Goal: Information Seeking & Learning: Compare options

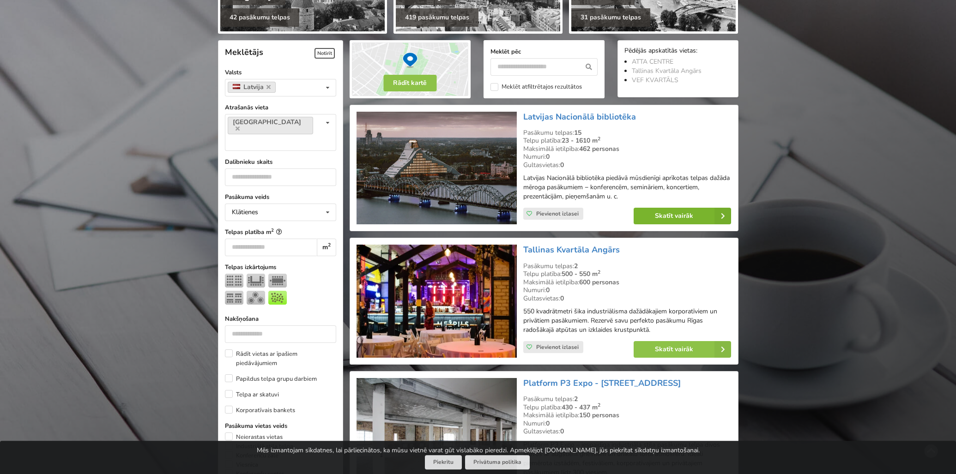
scroll to position [240, 0]
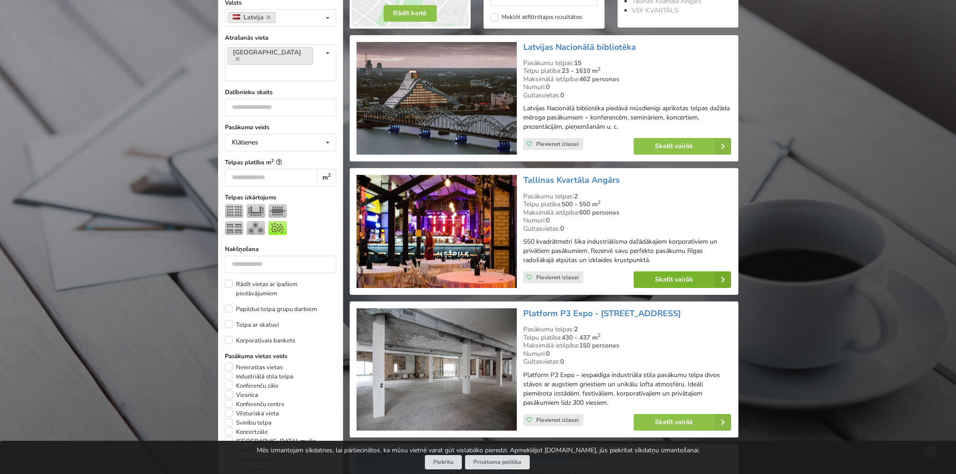
click at [676, 277] on link "Skatīt vairāk" at bounding box center [681, 279] width 97 height 17
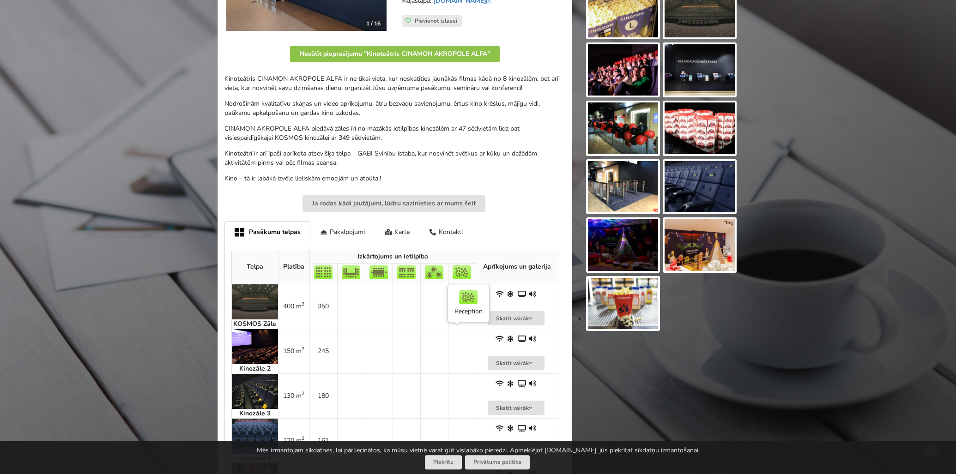
scroll to position [240, 0]
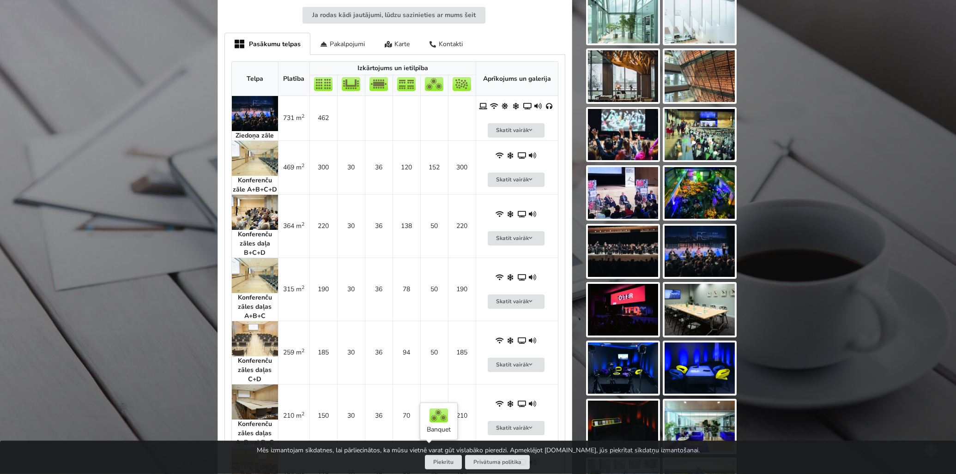
scroll to position [384, 0]
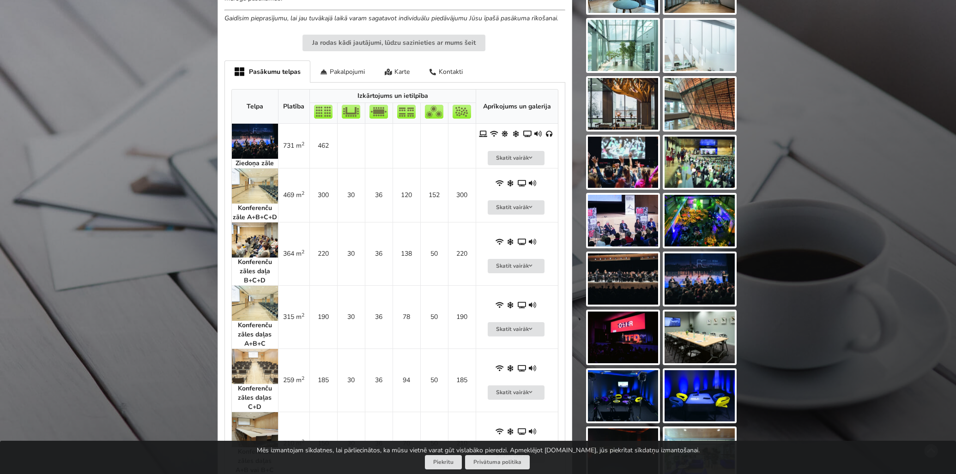
click at [253, 143] on img at bounding box center [255, 141] width 46 height 35
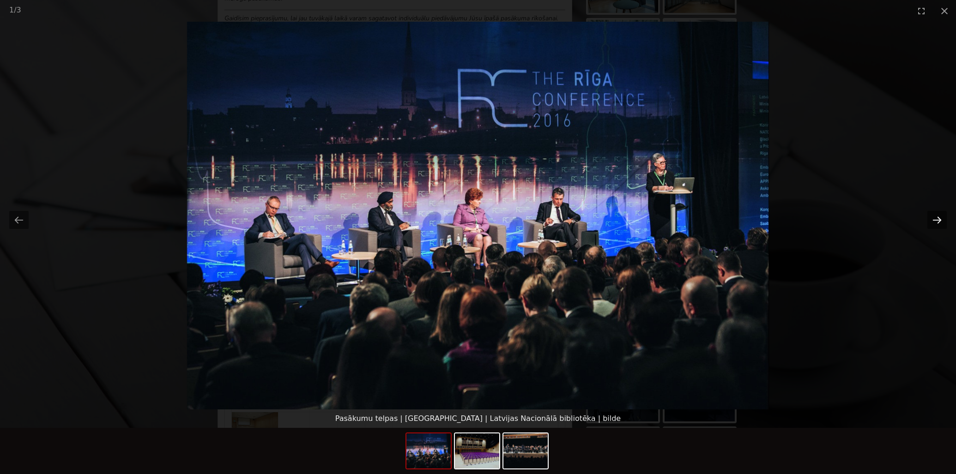
click at [936, 221] on button "Next slide" at bounding box center [936, 220] width 19 height 18
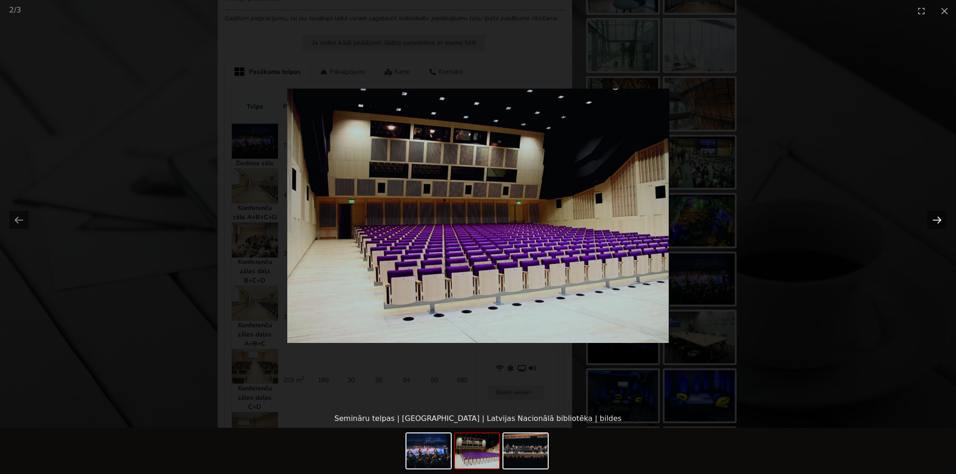
click at [936, 221] on button "Next slide" at bounding box center [936, 220] width 19 height 18
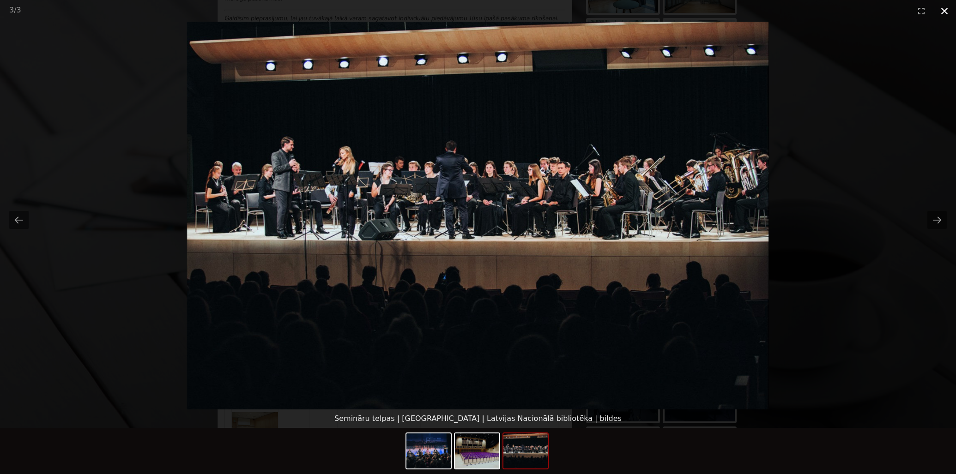
click at [945, 10] on button "Close gallery" at bounding box center [944, 11] width 23 height 22
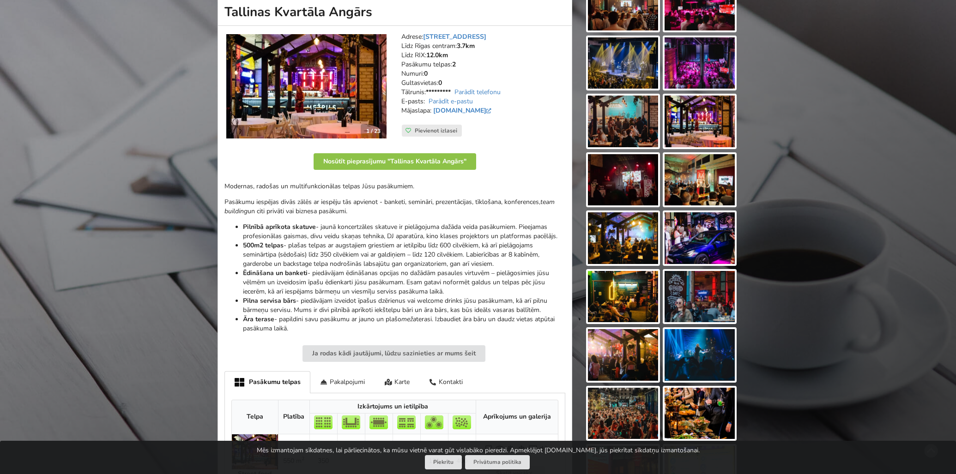
scroll to position [96, 0]
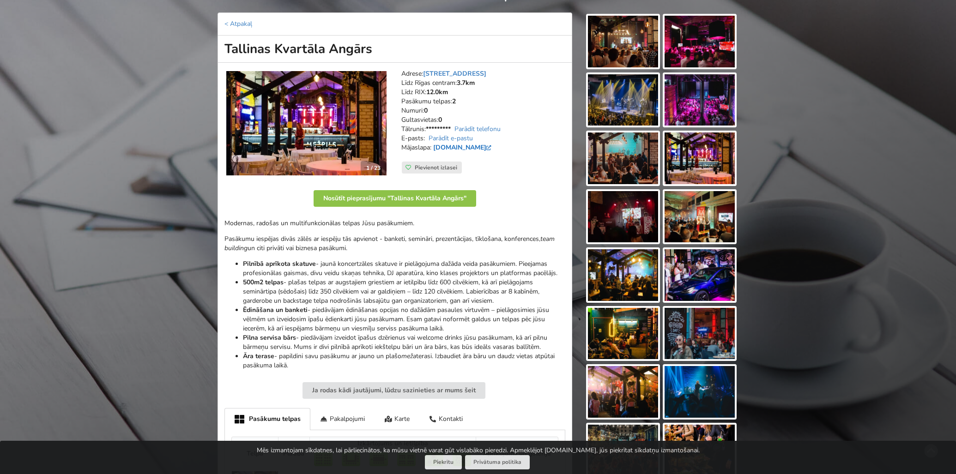
click at [487, 145] on link "www.kvartalaangars.lv" at bounding box center [463, 147] width 60 height 9
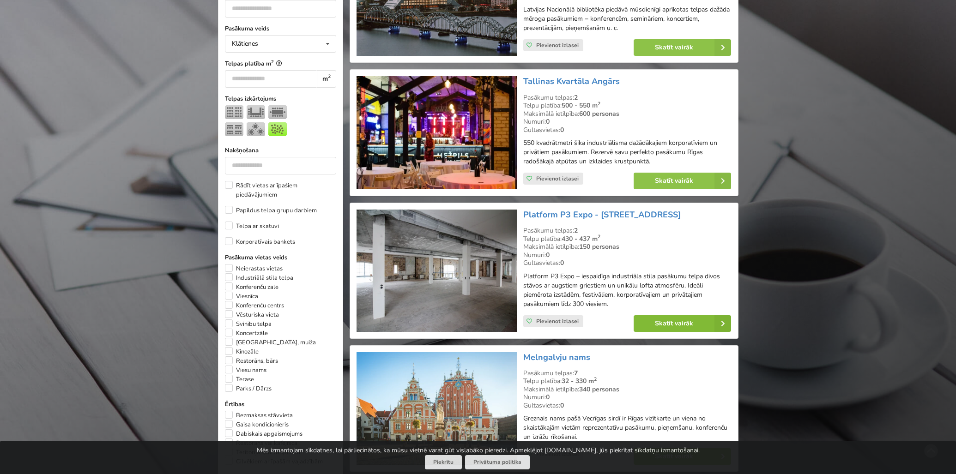
scroll to position [340, 0]
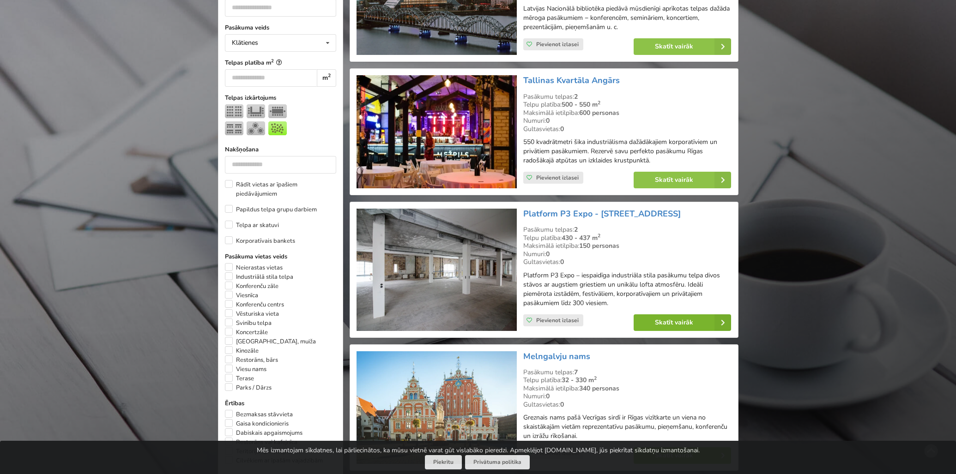
click at [678, 320] on link "Skatīt vairāk" at bounding box center [681, 322] width 97 height 17
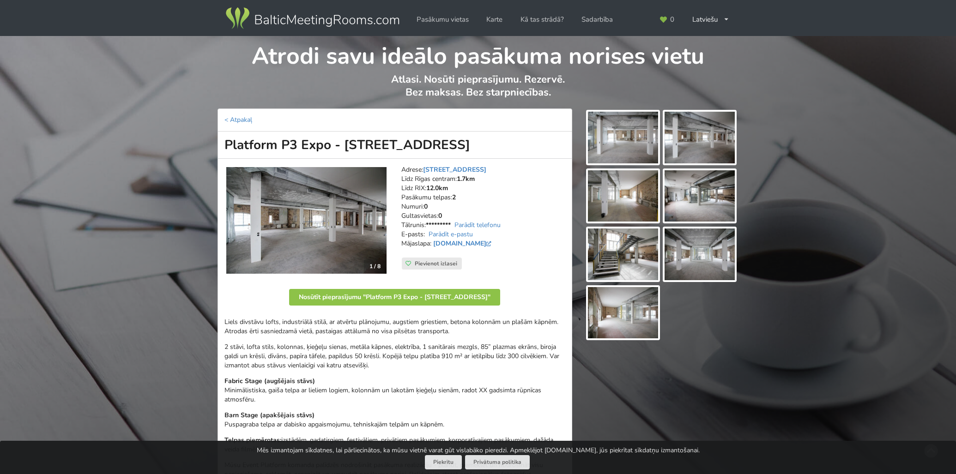
click at [619, 138] on img at bounding box center [623, 138] width 70 height 52
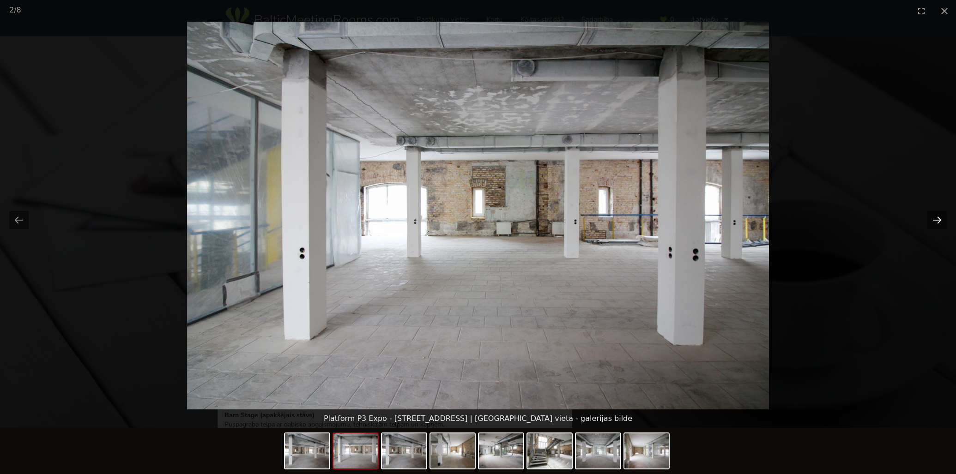
click at [937, 217] on button "Next slide" at bounding box center [936, 220] width 19 height 18
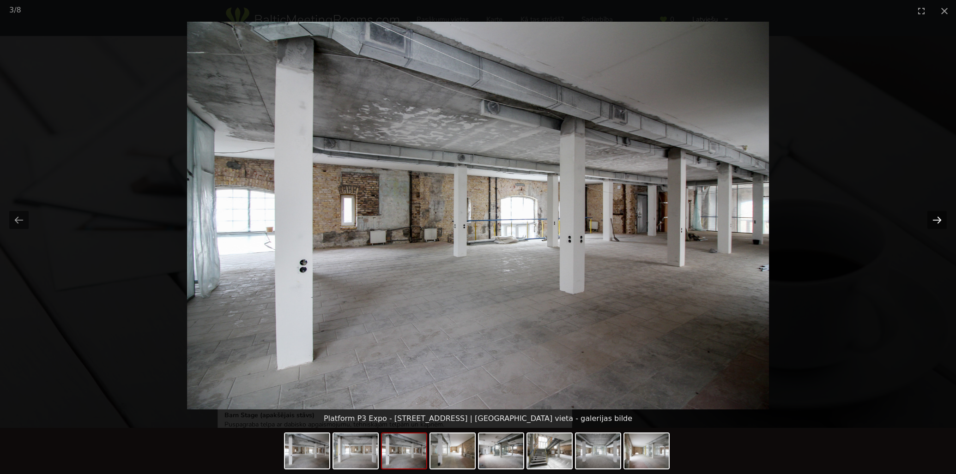
click at [935, 217] on button "Next slide" at bounding box center [936, 220] width 19 height 18
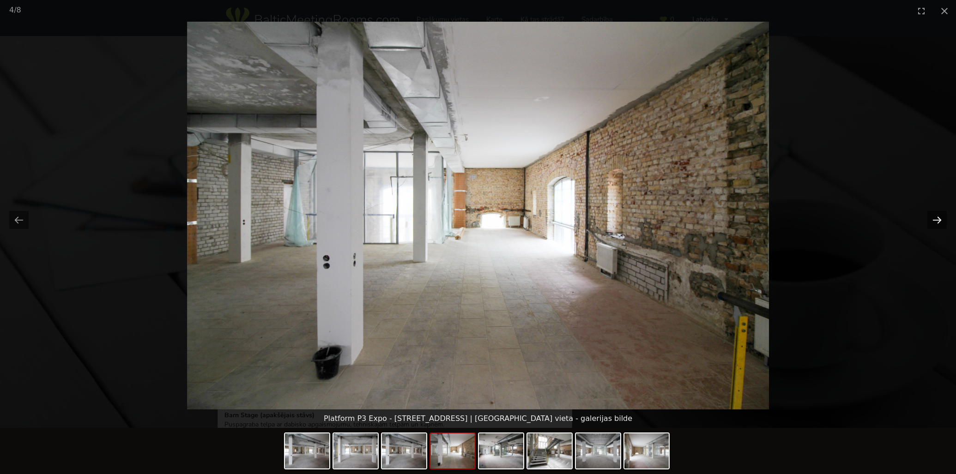
click at [935, 217] on button "Next slide" at bounding box center [936, 220] width 19 height 18
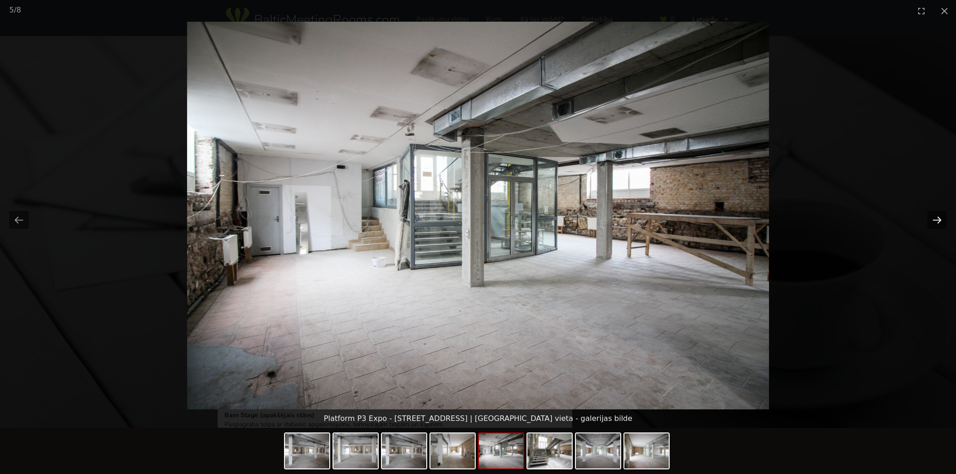
click at [935, 217] on button "Next slide" at bounding box center [936, 220] width 19 height 18
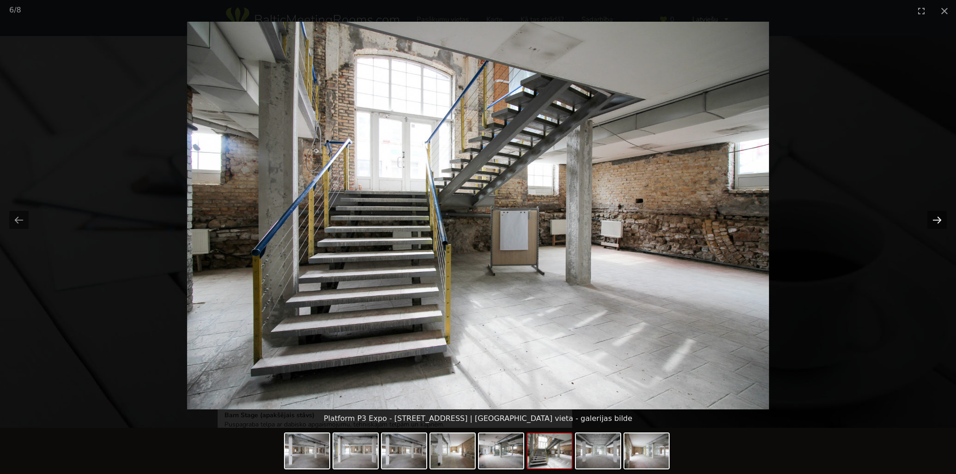
click at [935, 217] on button "Next slide" at bounding box center [936, 220] width 19 height 18
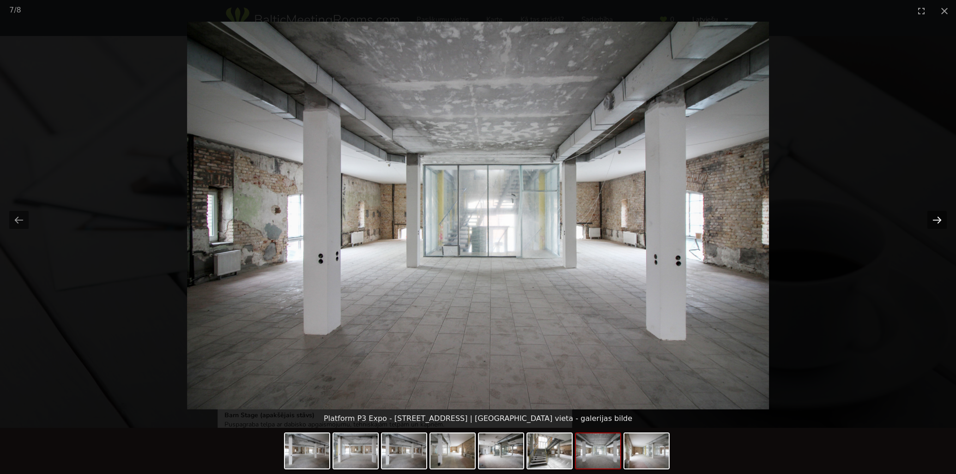
click at [935, 217] on button "Next slide" at bounding box center [936, 220] width 19 height 18
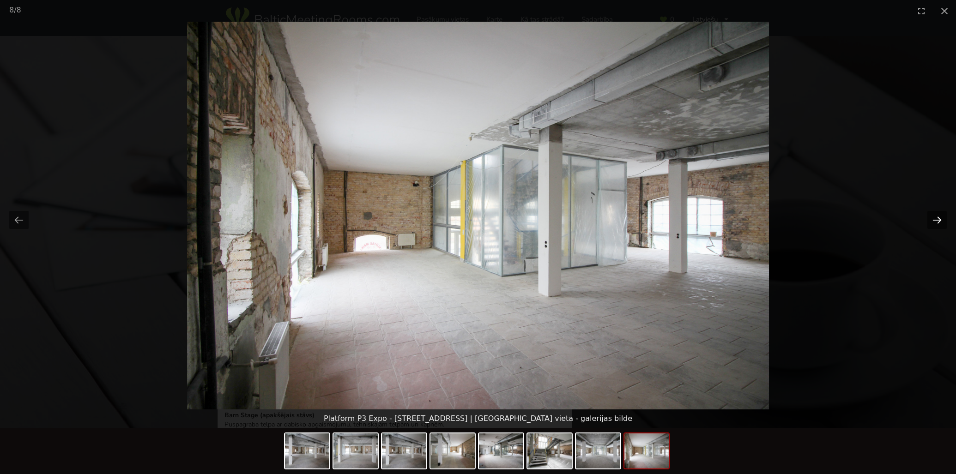
click at [935, 217] on button "Next slide" at bounding box center [936, 220] width 19 height 18
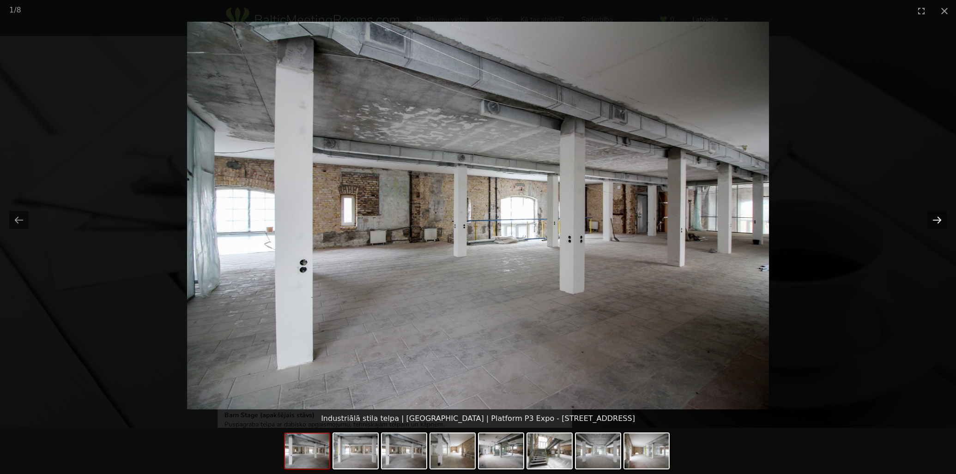
click at [935, 217] on button "Next slide" at bounding box center [936, 220] width 19 height 18
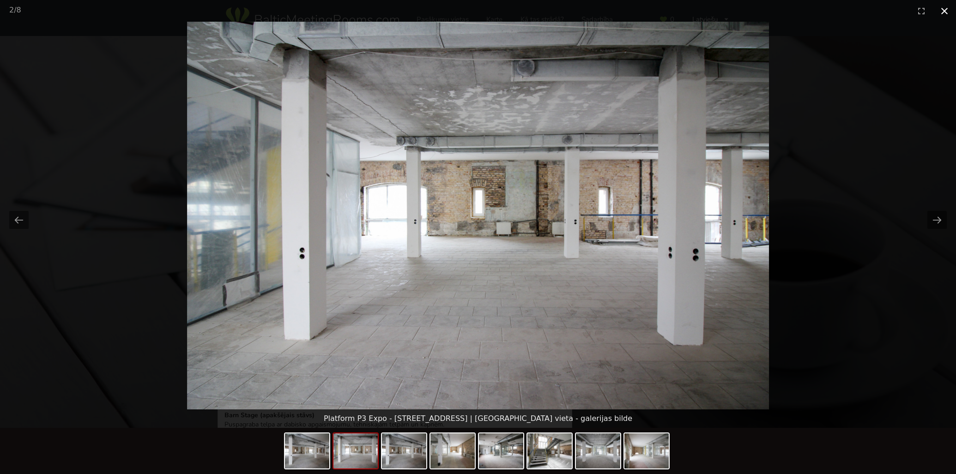
click at [943, 11] on button "Close gallery" at bounding box center [944, 11] width 23 height 22
